Goal: Information Seeking & Learning: Learn about a topic

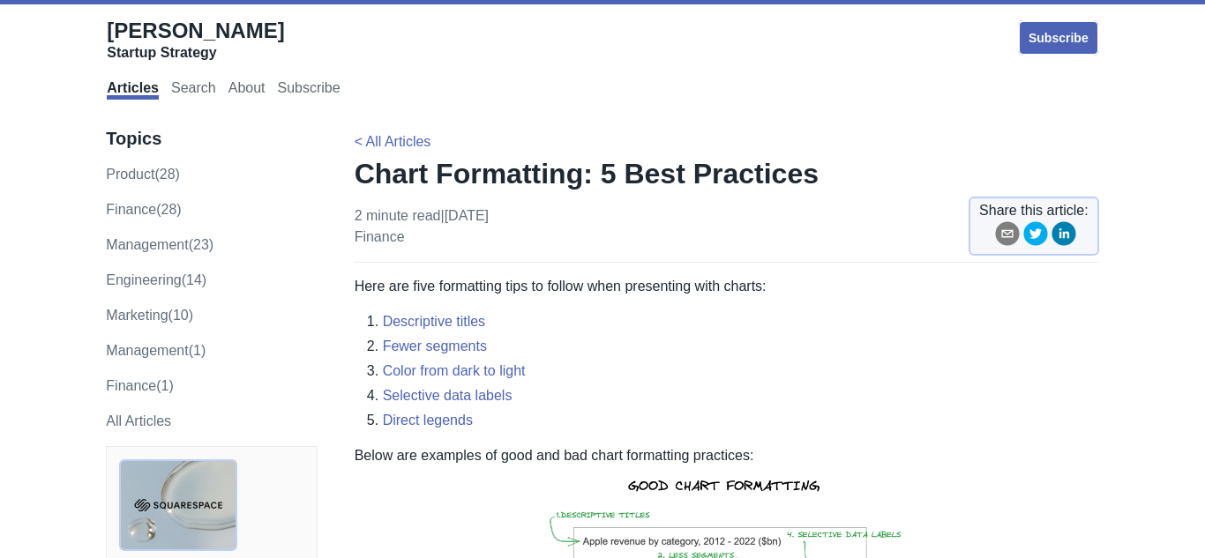
scroll to position [193, 0]
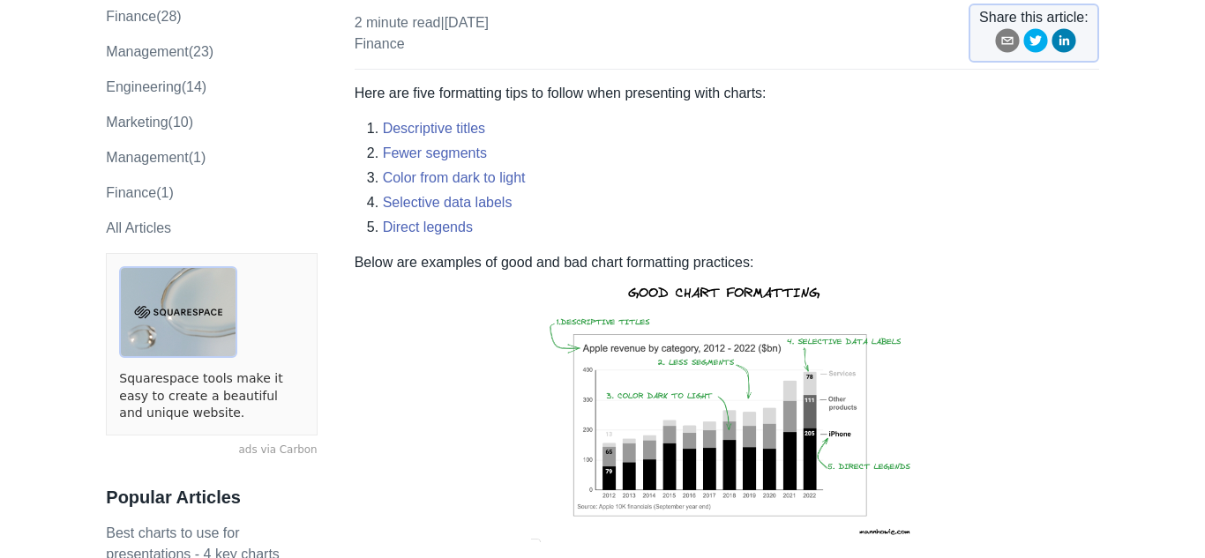
click at [729, 418] on img at bounding box center [727, 409] width 400 height 273
click at [658, 365] on img at bounding box center [727, 409] width 400 height 273
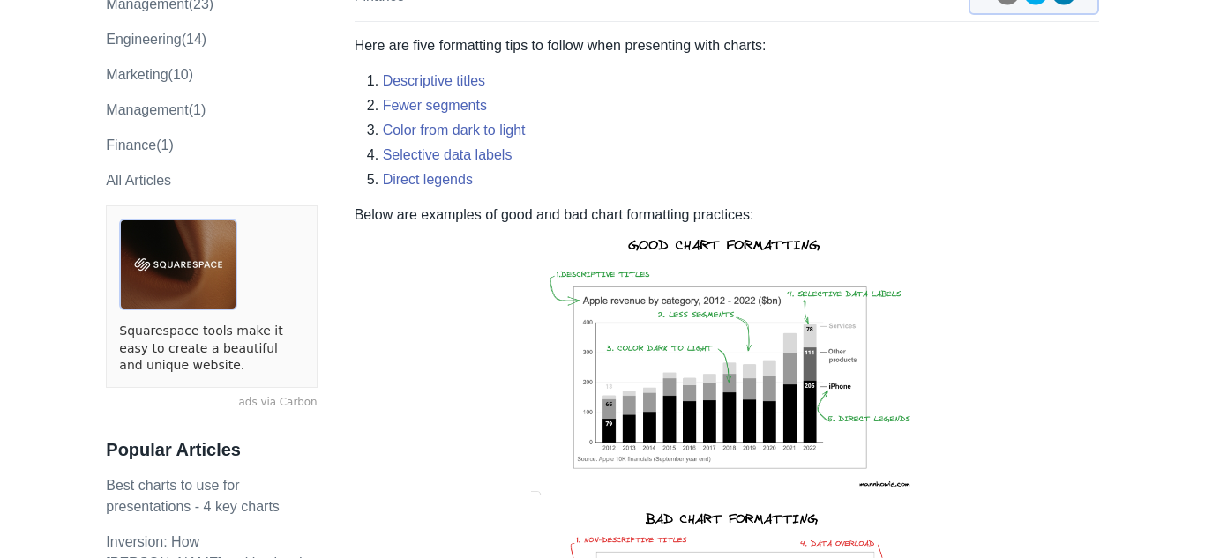
scroll to position [247, 0]
